Goal: Task Accomplishment & Management: Use online tool/utility

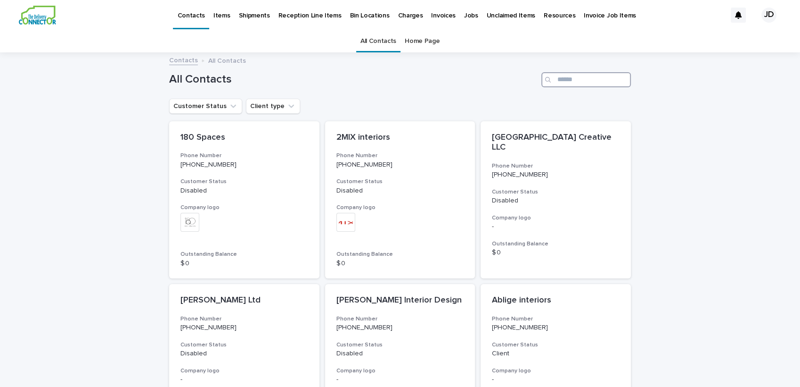
click at [574, 77] on input "Search" at bounding box center [587, 79] width 90 height 15
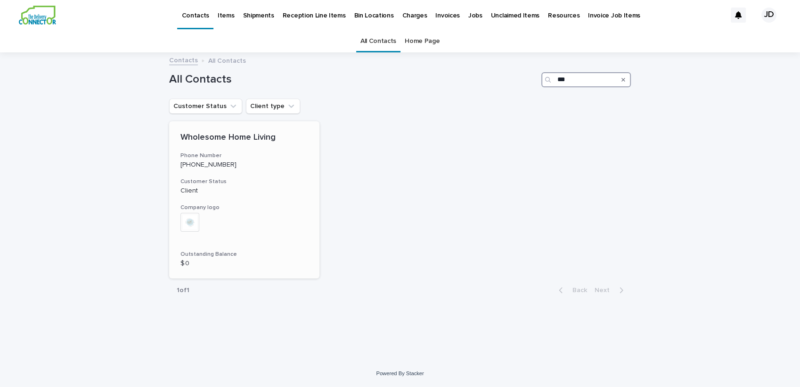
type input "***"
click at [260, 221] on div "+ 0" at bounding box center [245, 227] width 128 height 29
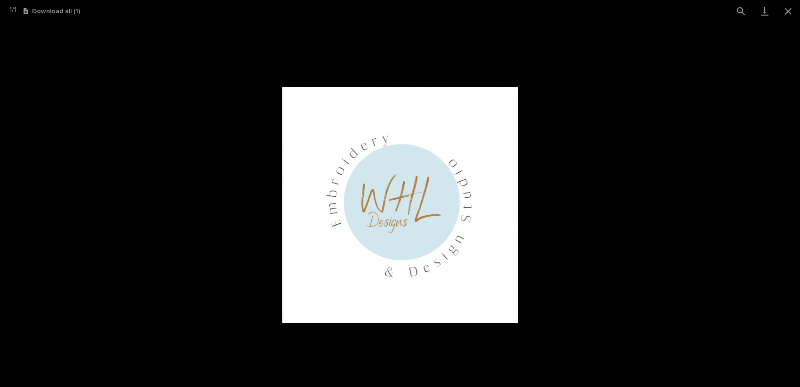
click at [181, 157] on picture at bounding box center [400, 204] width 800 height 364
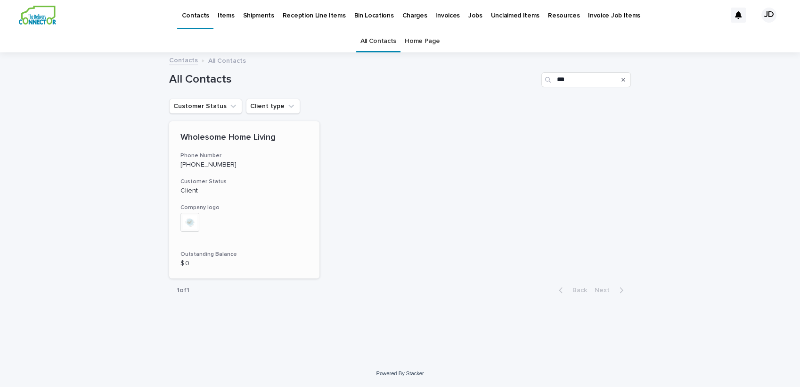
click at [275, 138] on p "Wholesome Home Living" at bounding box center [245, 137] width 128 height 10
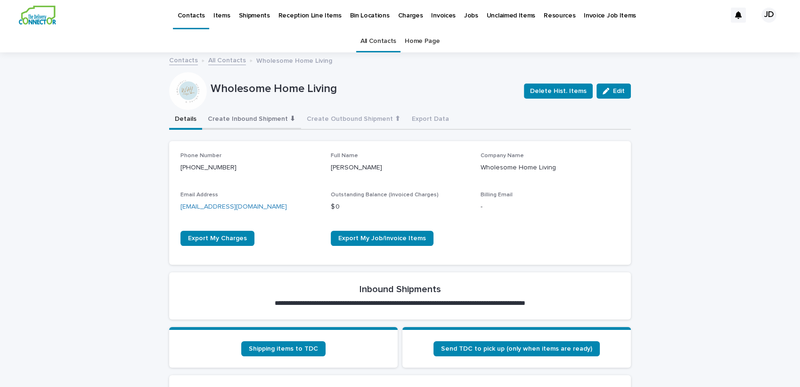
click at [253, 116] on button "Create Inbound Shipment ⬇" at bounding box center [251, 120] width 99 height 20
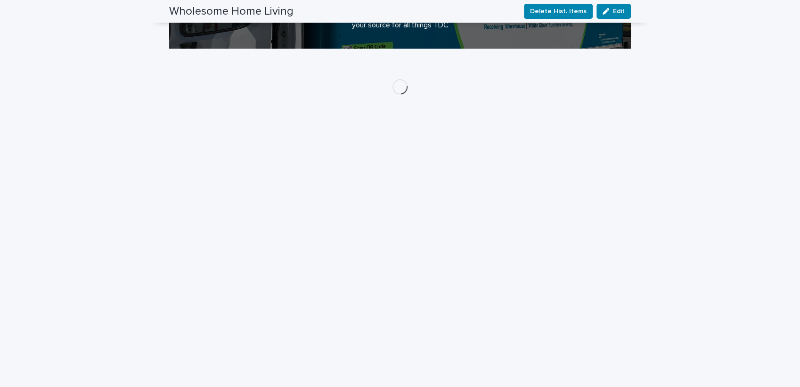
scroll to position [170, 0]
